Goal: Task Accomplishment & Management: Complete application form

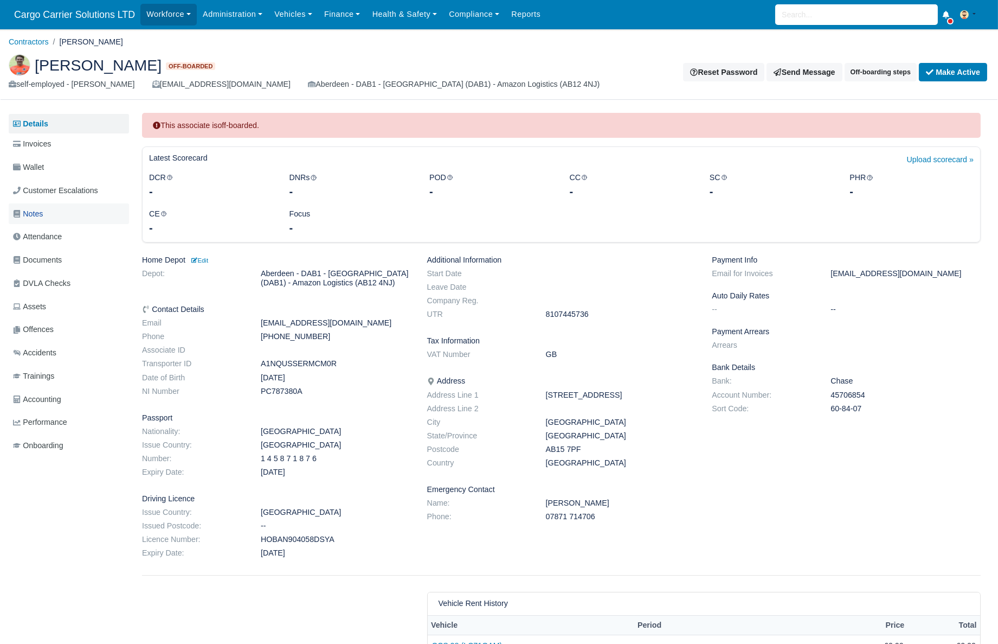
click at [41, 216] on span "Notes" at bounding box center [28, 214] width 30 height 12
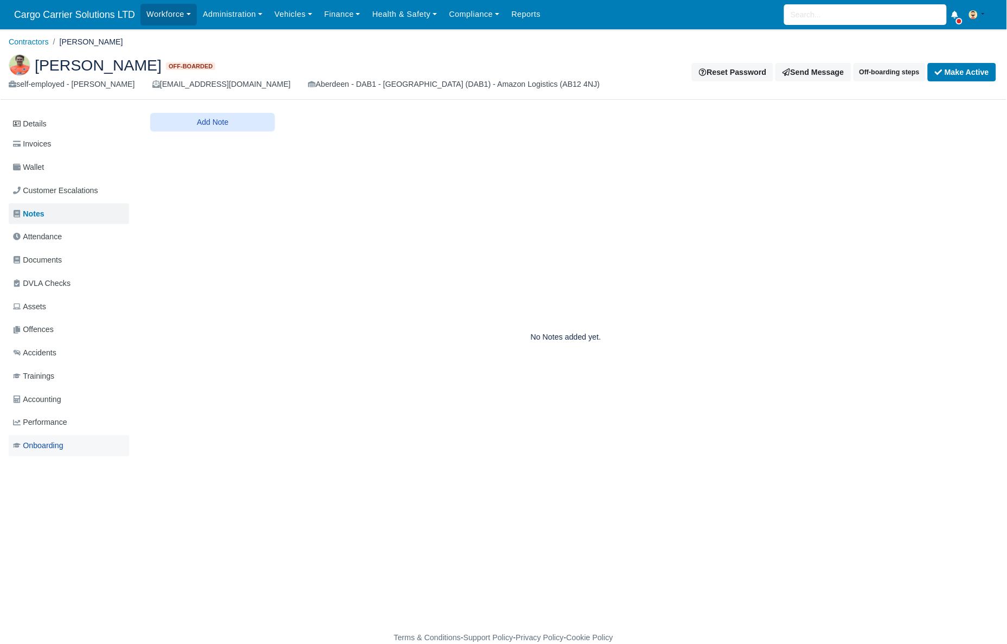
click at [52, 441] on span "Onboarding" at bounding box center [38, 445] width 50 height 12
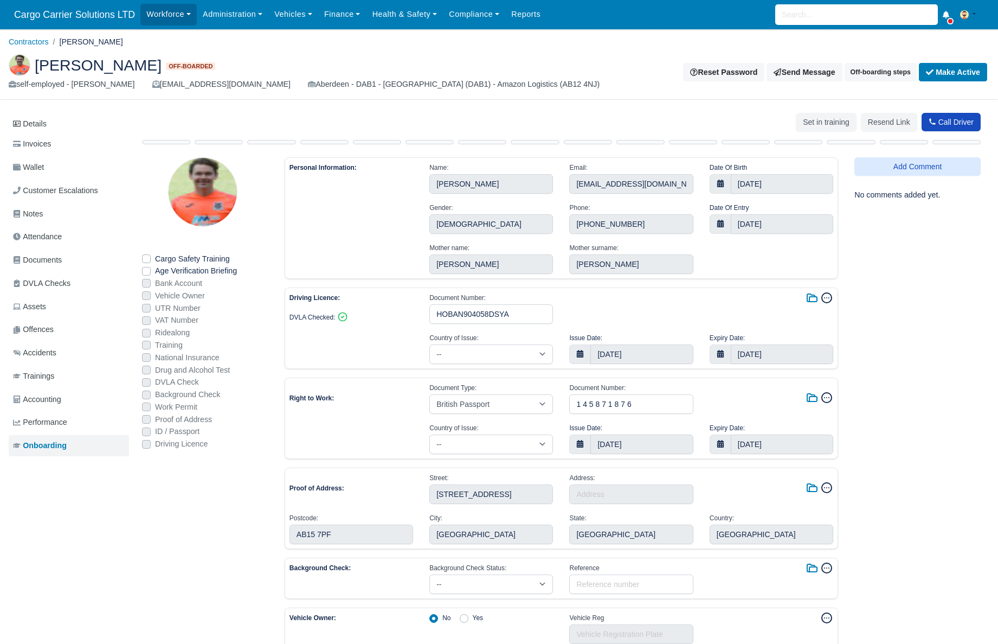
select select "[GEOGRAPHIC_DATA]"
select select "british-passport"
select select "[GEOGRAPHIC_DATA]"
